Goal: Task Accomplishment & Management: Use online tool/utility

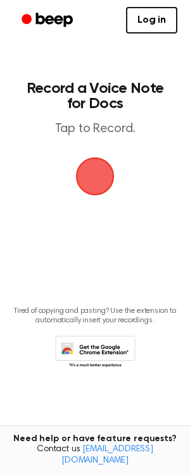
click at [88, 194] on span "button" at bounding box center [94, 176] width 35 height 35
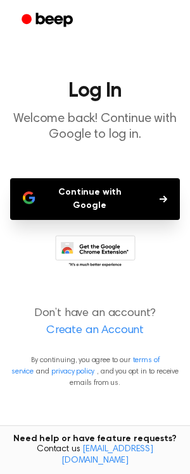
click at [116, 198] on button "Continue with Google" at bounding box center [94, 199] width 169 height 42
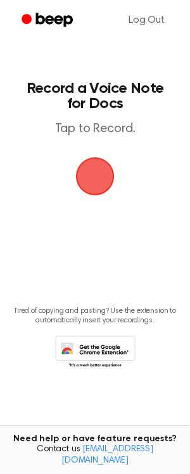
click at [90, 171] on span "button" at bounding box center [94, 176] width 35 height 35
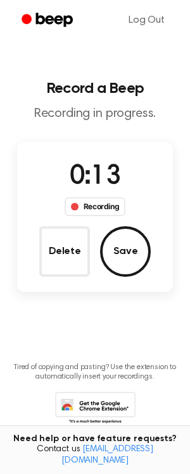
click at [90, 204] on div "Recording" at bounding box center [94, 206] width 61 height 19
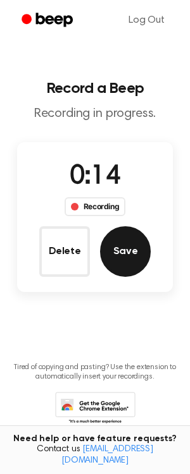
click at [118, 244] on button "Save" at bounding box center [125, 251] width 51 height 51
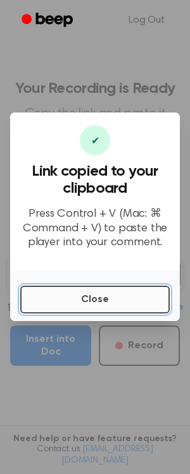
click at [75, 296] on button "Close" at bounding box center [94, 300] width 149 height 28
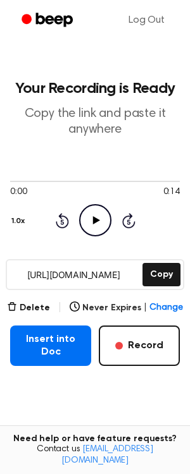
click at [93, 220] on icon at bounding box center [95, 220] width 7 height 8
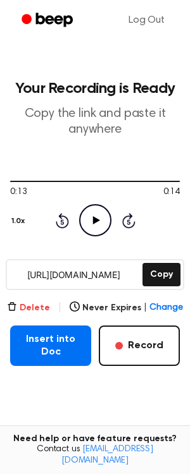
click at [45, 308] on button "Delete" at bounding box center [28, 307] width 43 height 13
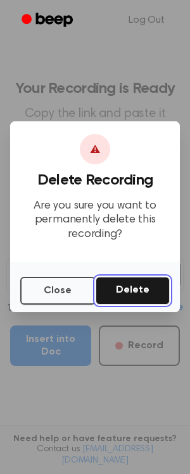
click at [126, 290] on button "Delete" at bounding box center [132, 291] width 74 height 28
